Goal: Go to known website: Access a specific website the user already knows

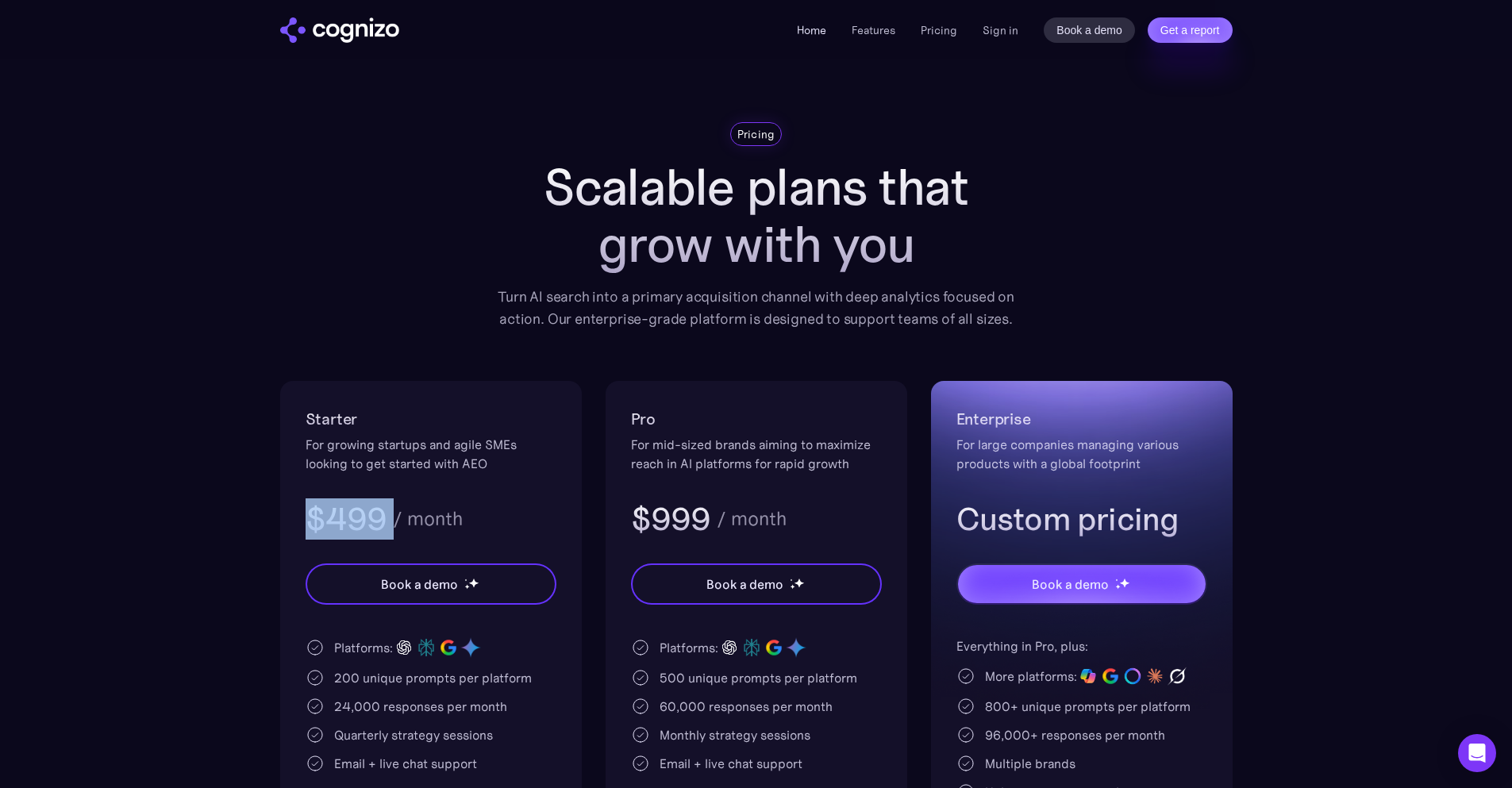
click at [827, 30] on link "Home" at bounding box center [812, 30] width 30 height 14
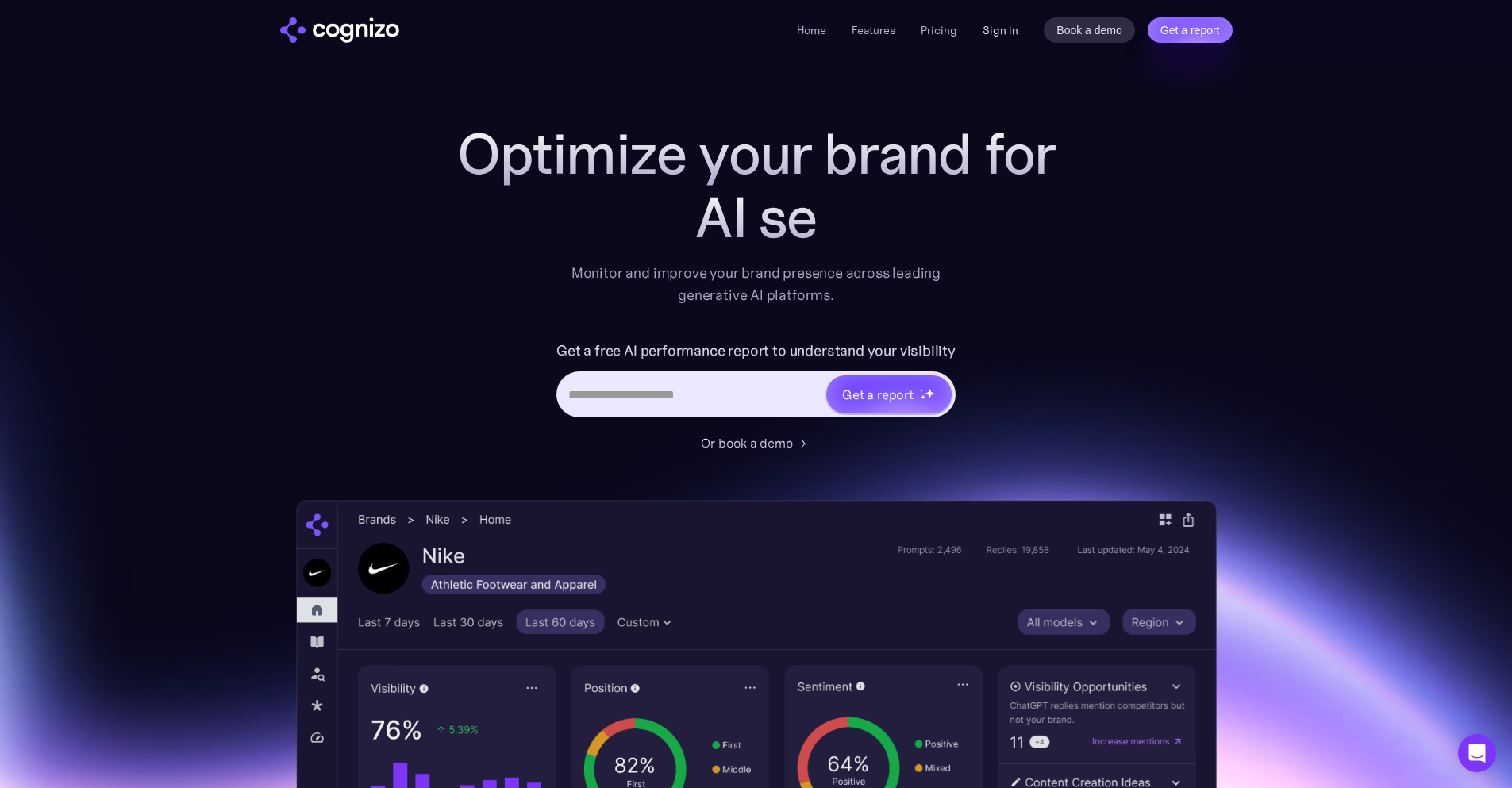
click at [994, 35] on link "Sign in" at bounding box center [1000, 31] width 36 height 19
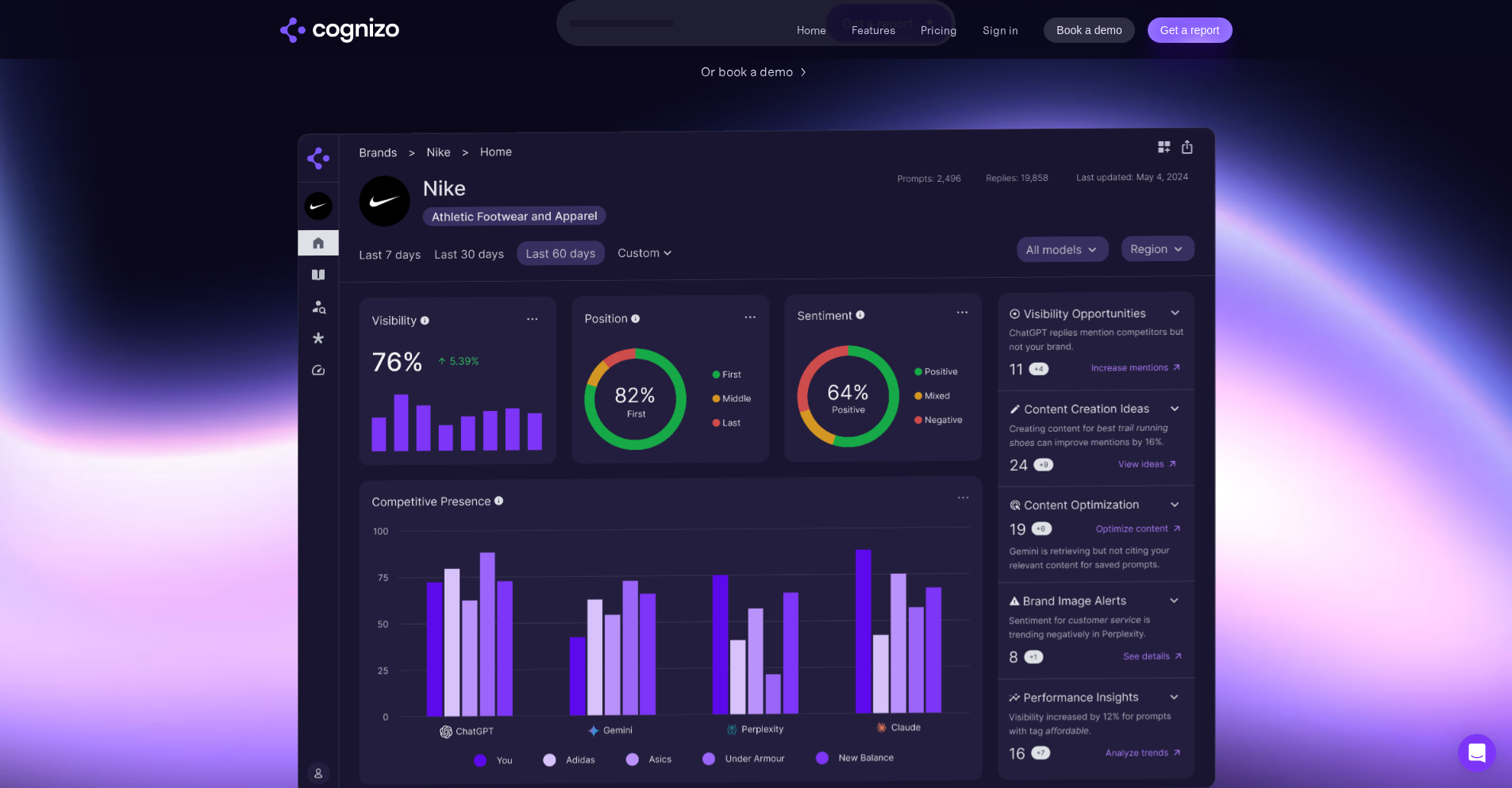
scroll to position [373, 0]
click at [626, 330] on img at bounding box center [756, 459] width 919 height 669
